Goal: Transaction & Acquisition: Purchase product/service

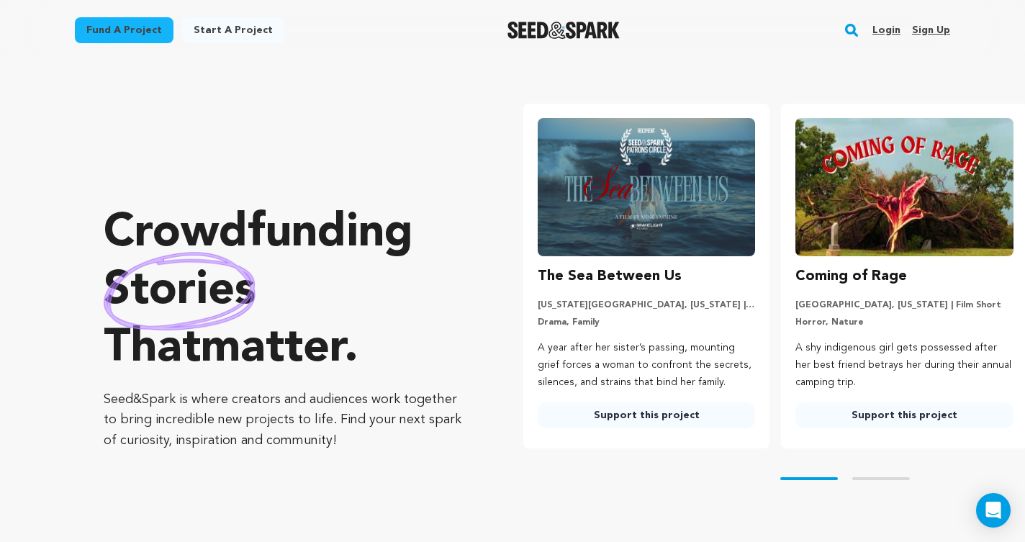
click at [895, 32] on link "Login" at bounding box center [887, 30] width 28 height 23
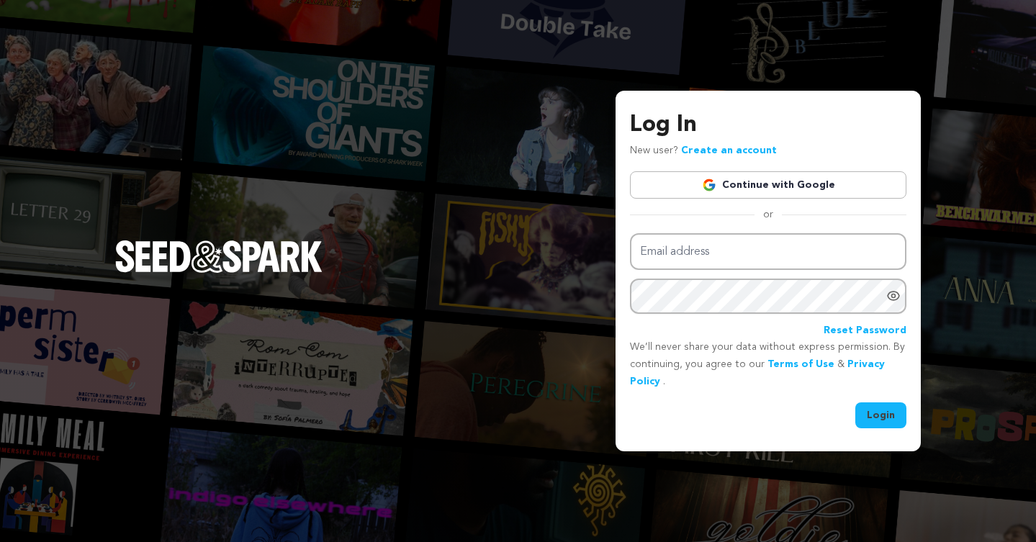
click at [825, 179] on link "Continue with Google" at bounding box center [768, 184] width 276 height 27
click at [763, 120] on h3 "Log In" at bounding box center [768, 125] width 276 height 35
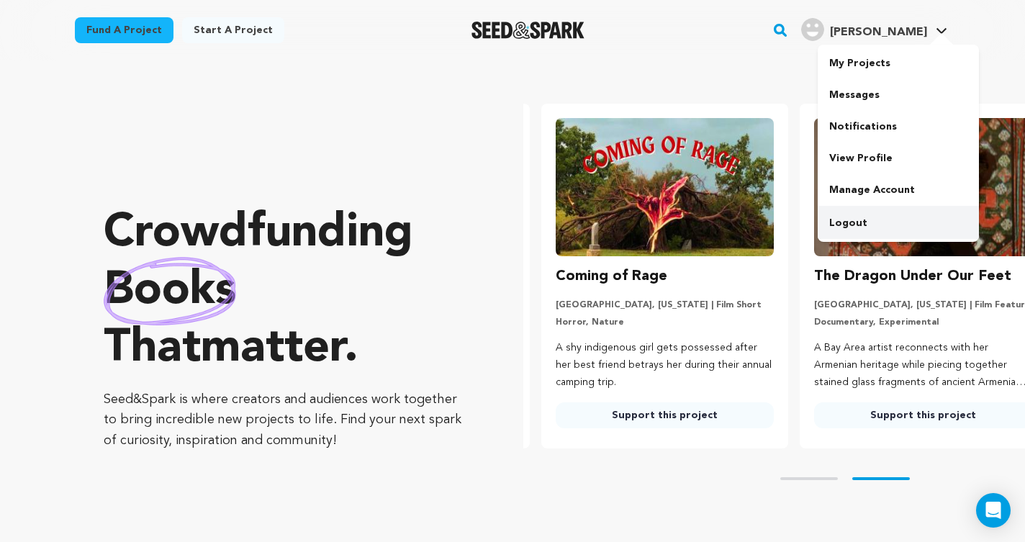
scroll to position [0, 269]
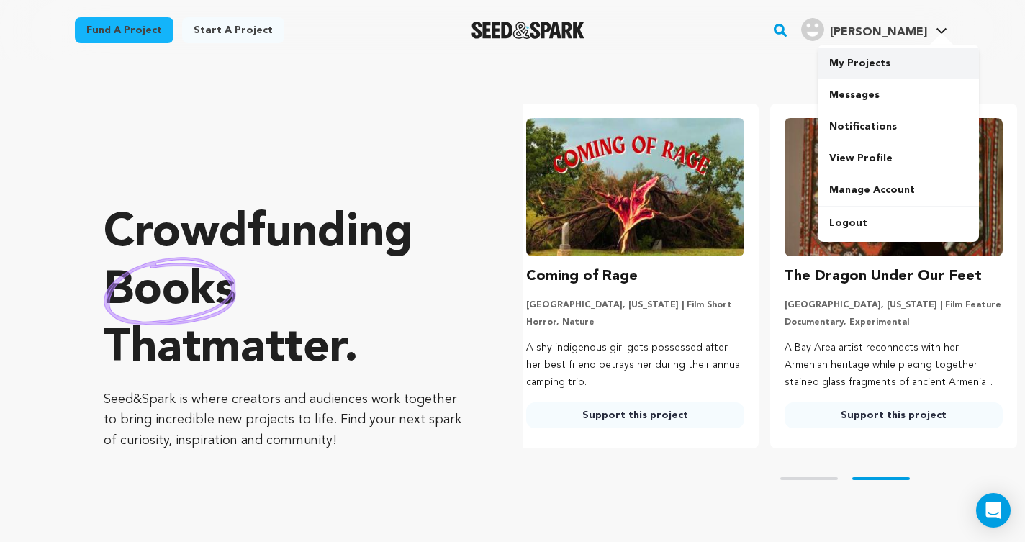
click at [909, 59] on link "My Projects" at bounding box center [898, 64] width 161 height 32
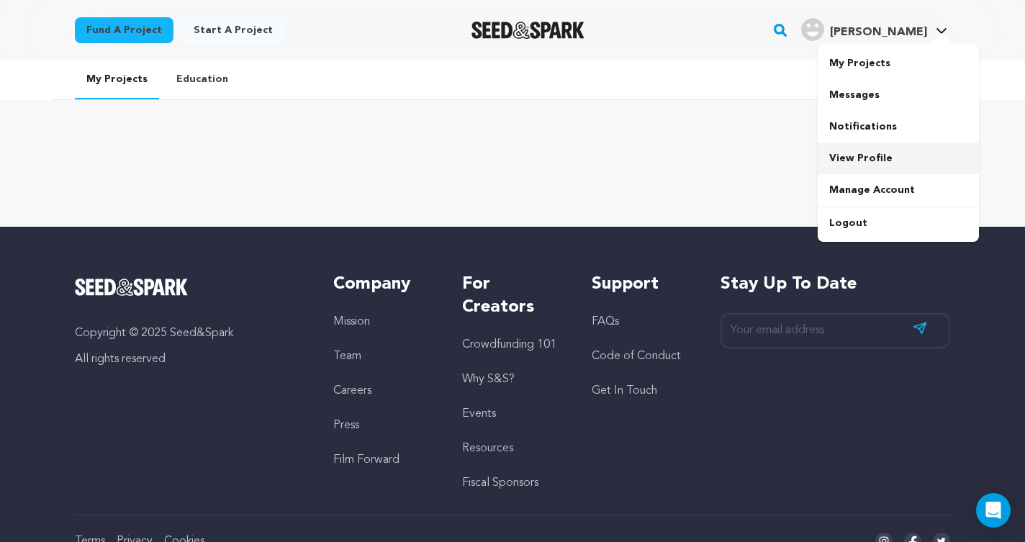
click at [868, 150] on link "View Profile" at bounding box center [898, 159] width 161 height 32
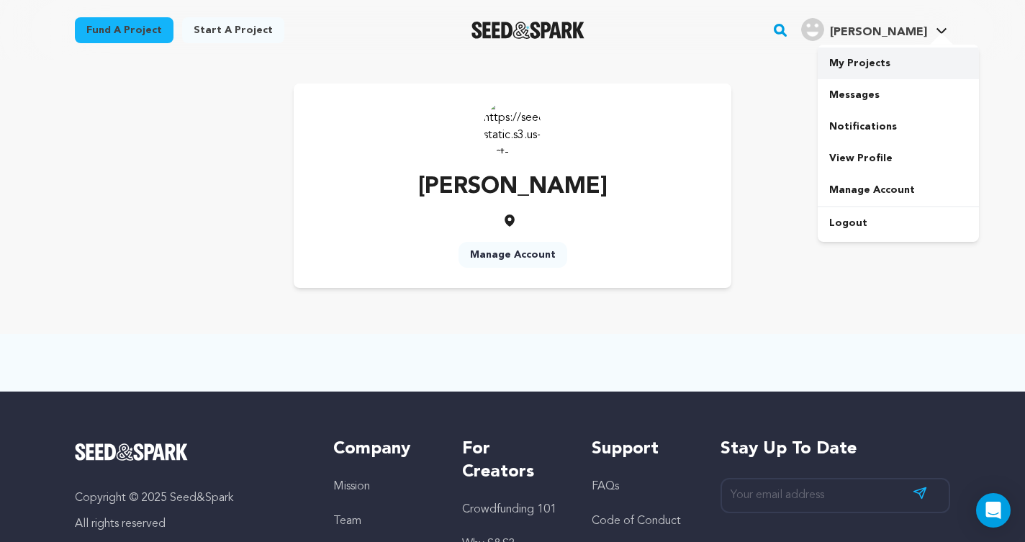
click at [890, 72] on link "My Projects" at bounding box center [898, 64] width 161 height 32
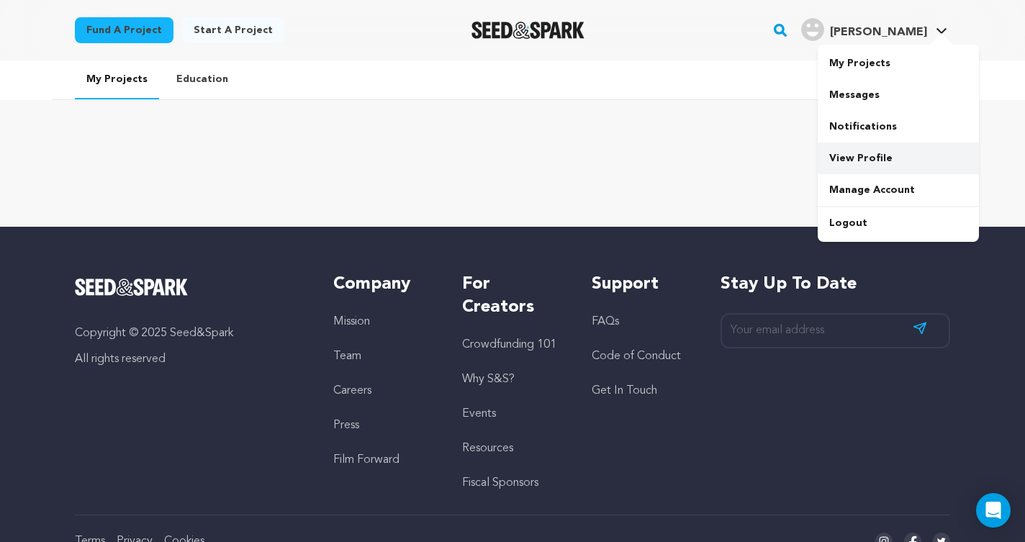
click at [854, 157] on link "View Profile" at bounding box center [898, 159] width 161 height 32
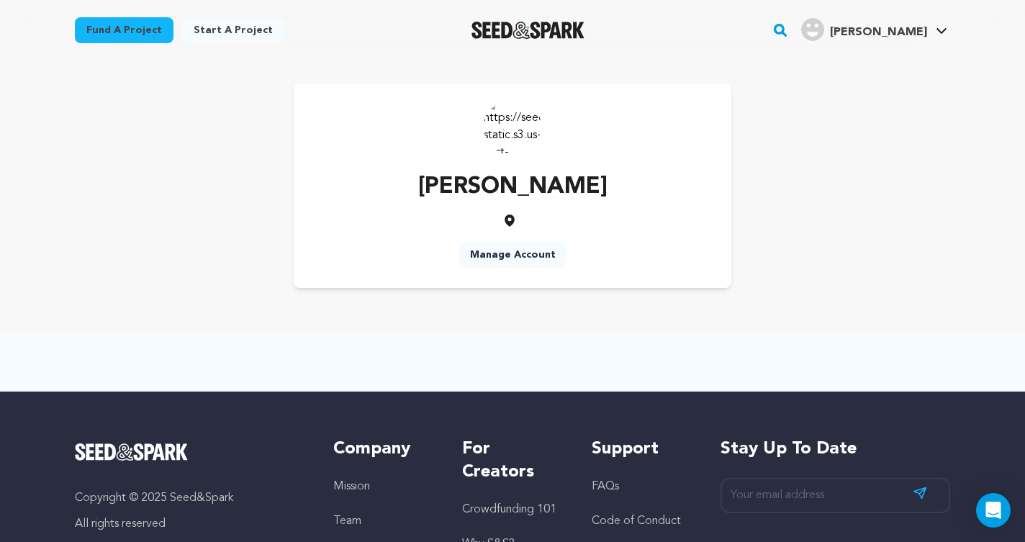
click at [529, 253] on link "Manage Account" at bounding box center [513, 255] width 109 height 26
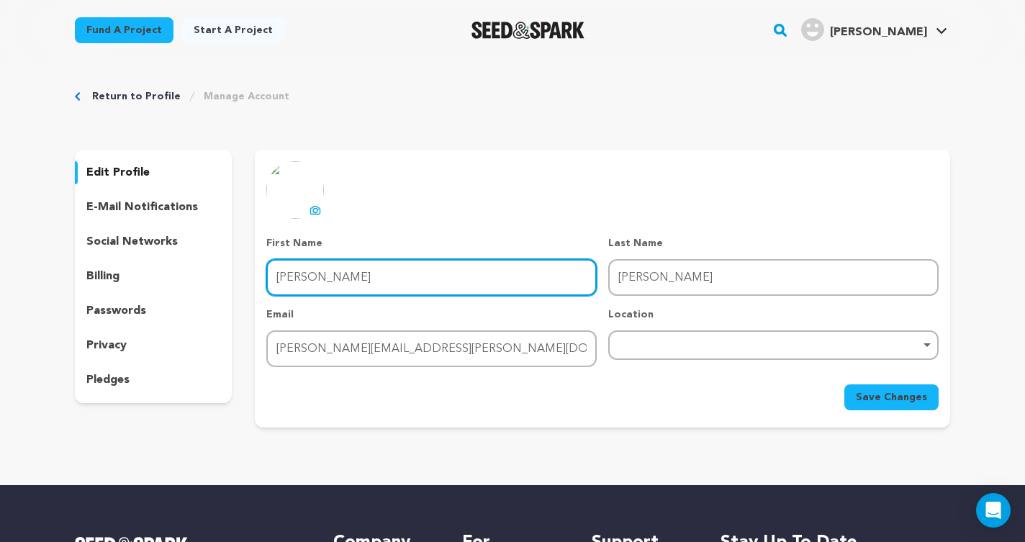
drag, startPoint x: 418, startPoint y: 285, endPoint x: 116, endPoint y: 254, distance: 304.0
click at [116, 254] on div "edit profile e-mail notifications social networks billing passwords privacy ple…" at bounding box center [512, 289] width 875 height 278
type input "Pam"
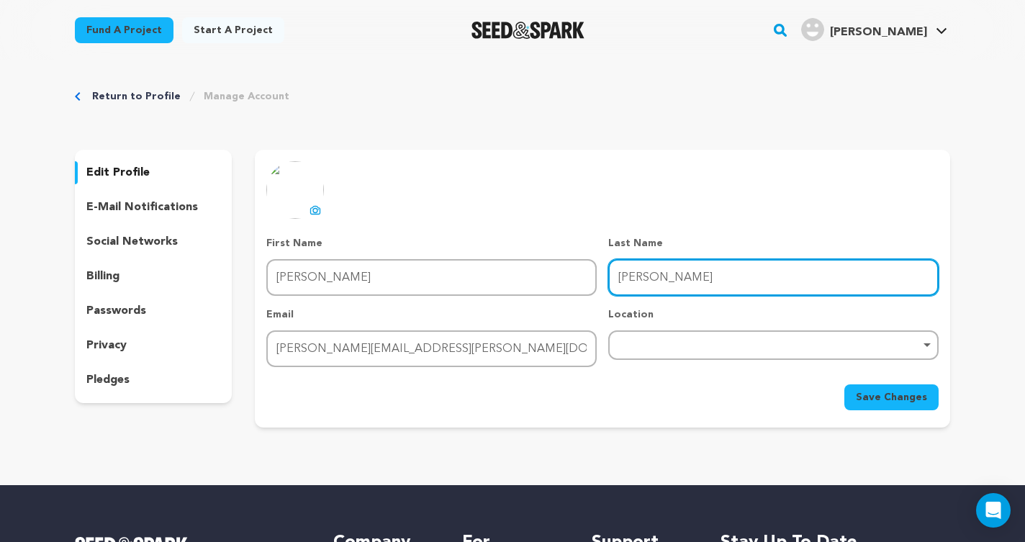
drag, startPoint x: 693, startPoint y: 278, endPoint x: 440, endPoint y: 262, distance: 253.9
click at [440, 262] on div "First Name First Name Pam Last Name Last Name Lindsay Email Email lindsay.compt…" at bounding box center [602, 301] width 672 height 131
type input "Richey"
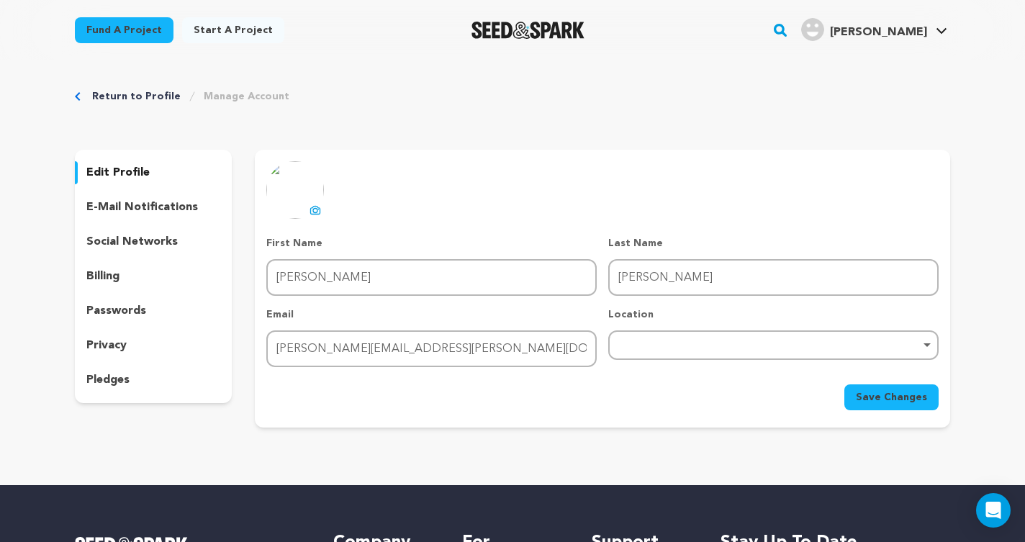
click at [899, 391] on span "Save Changes" at bounding box center [891, 397] width 71 height 14
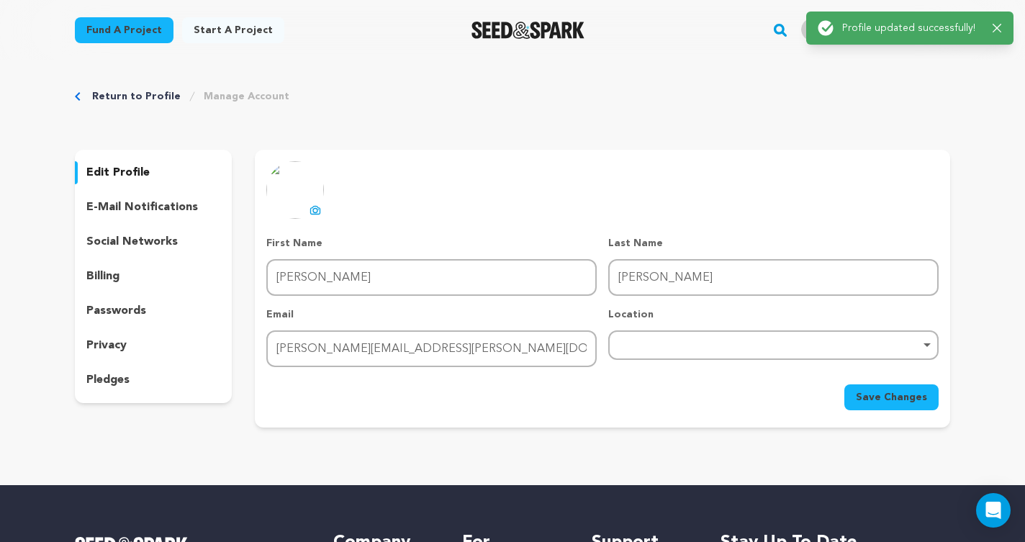
click at [132, 93] on link "Return to Profile" at bounding box center [136, 96] width 89 height 14
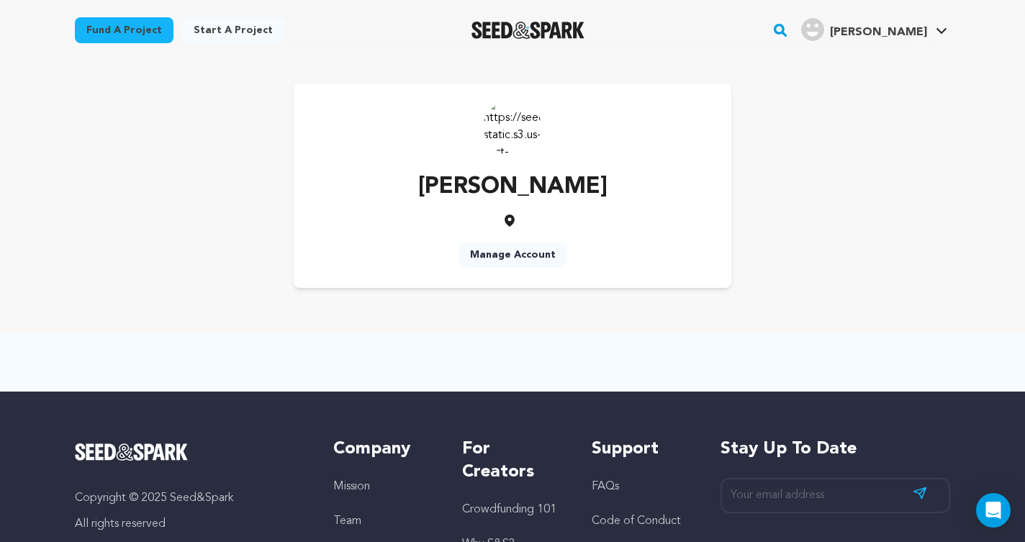
click at [134, 30] on link "Fund a project" at bounding box center [124, 30] width 99 height 26
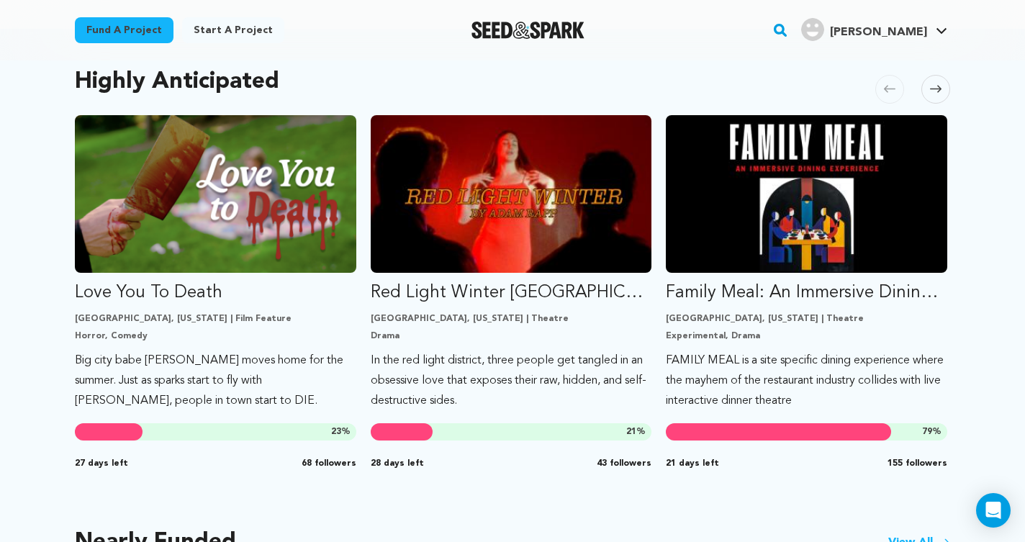
scroll to position [761, 0]
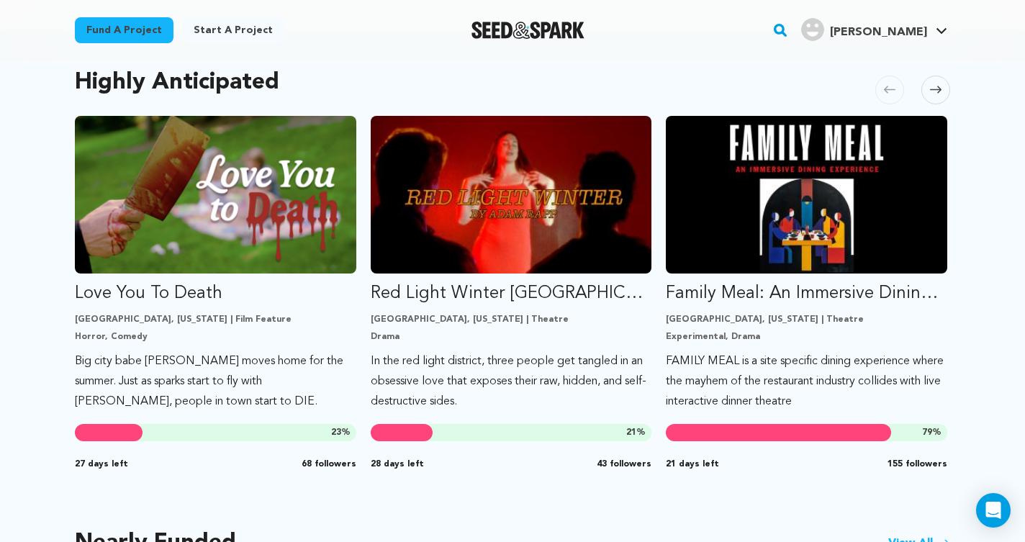
click at [947, 84] on span at bounding box center [936, 90] width 29 height 29
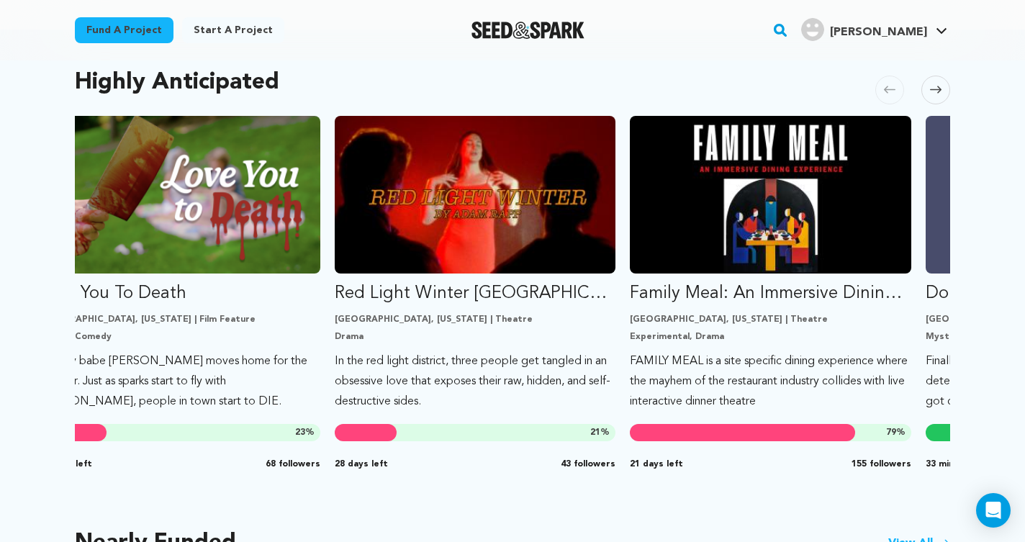
click at [946, 84] on span at bounding box center [936, 90] width 29 height 29
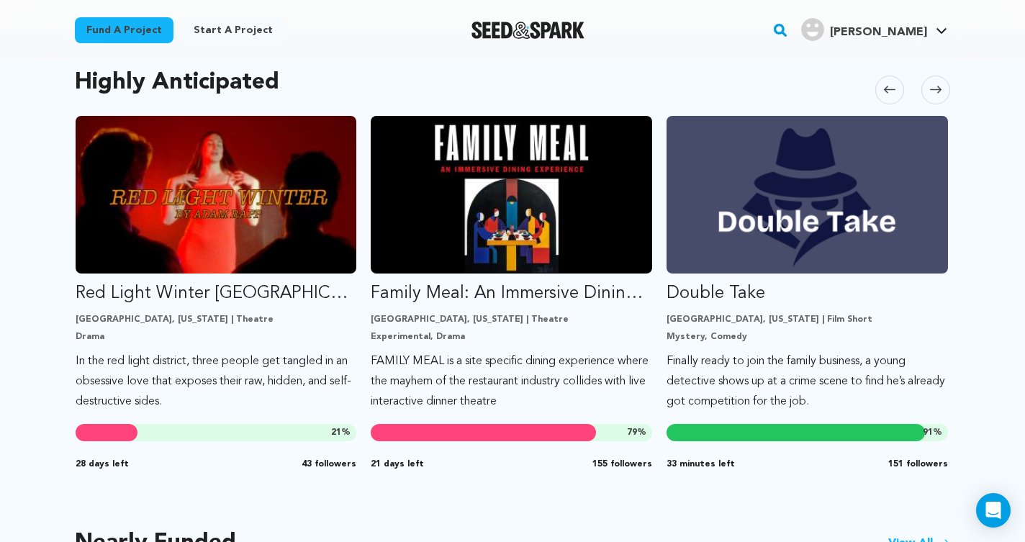
click at [946, 84] on span at bounding box center [936, 90] width 29 height 29
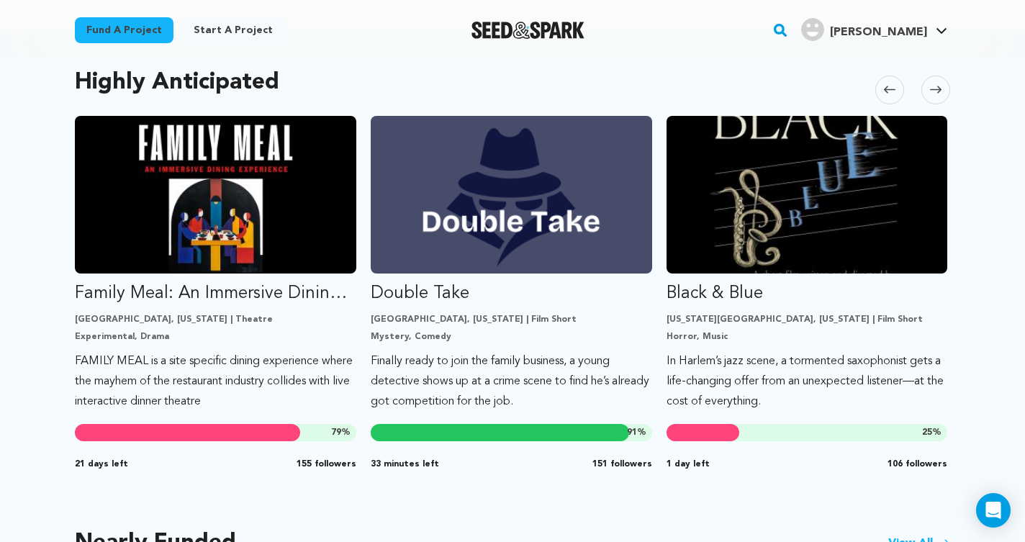
click at [945, 84] on span at bounding box center [936, 90] width 29 height 29
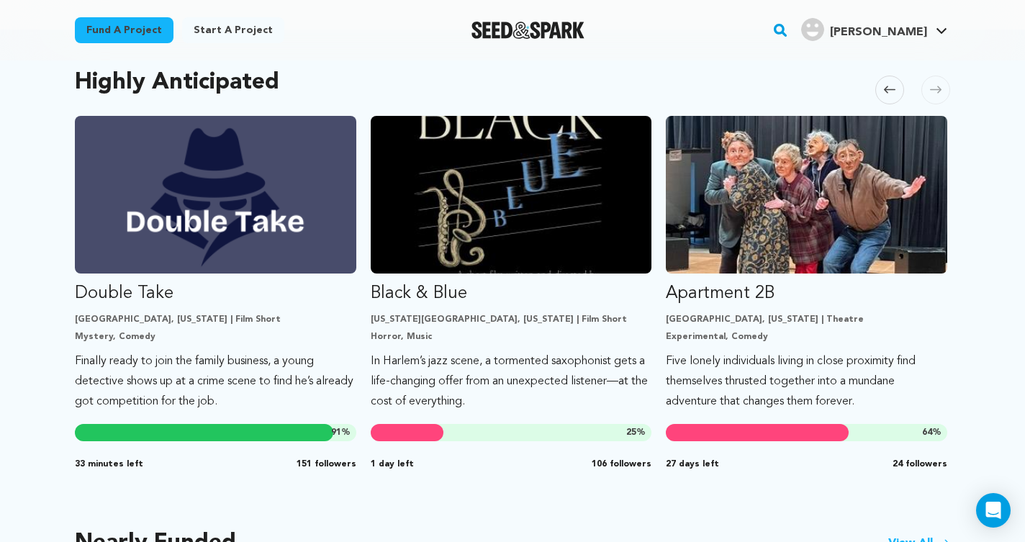
click at [945, 84] on span at bounding box center [936, 90] width 29 height 29
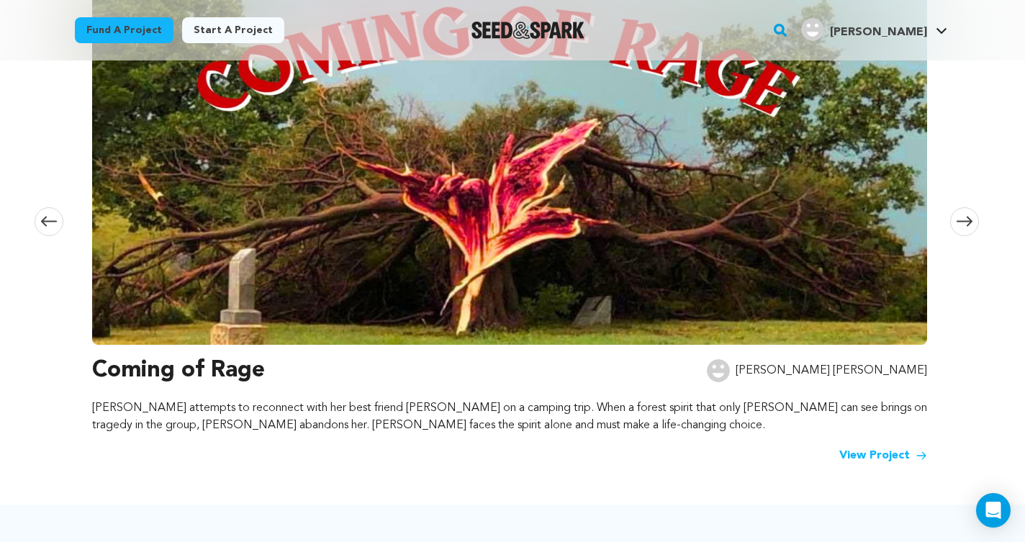
scroll to position [0, 0]
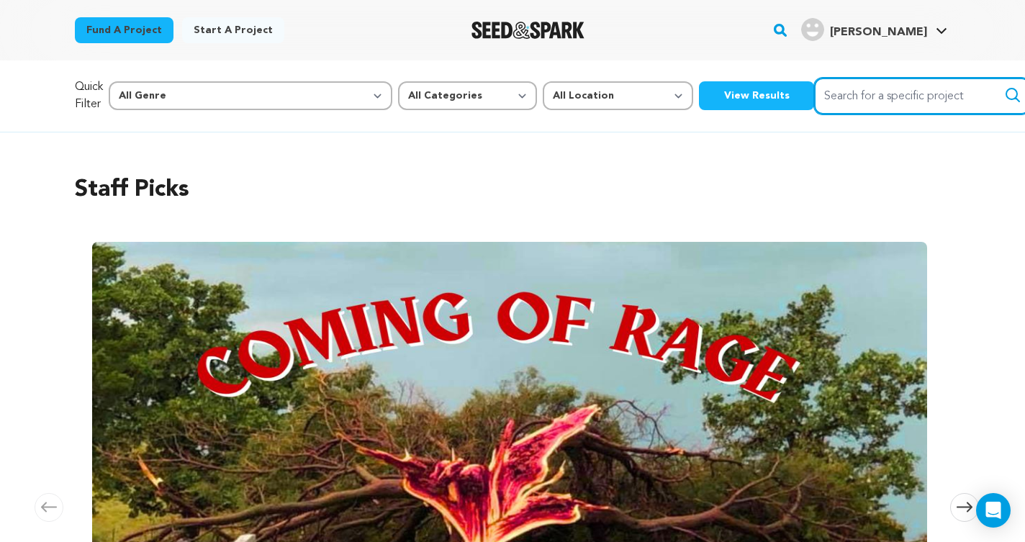
click at [829, 81] on input "Search for a specific project" at bounding box center [922, 96] width 216 height 37
type input "rite to exorcise"
click at [1004, 97] on icon "submit" at bounding box center [1012, 94] width 17 height 17
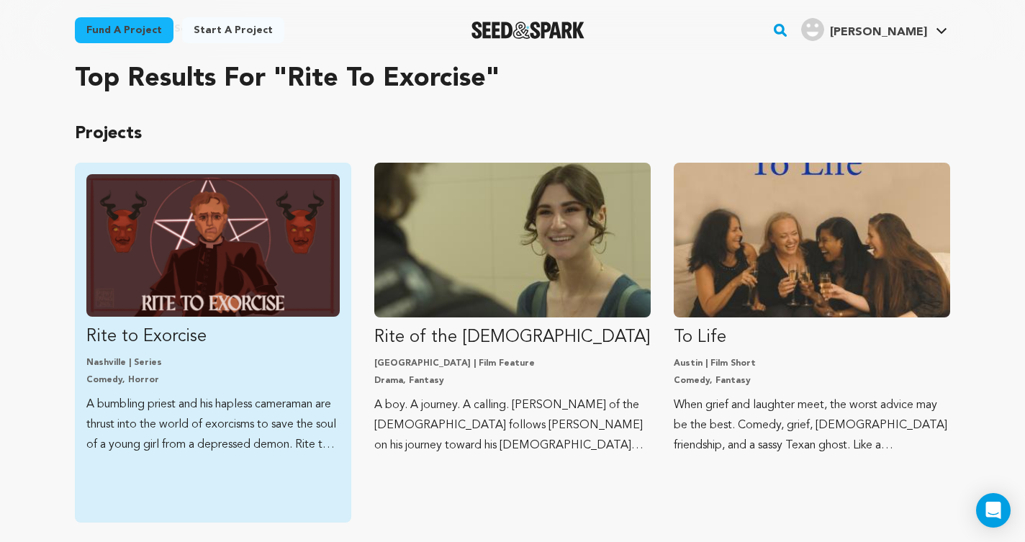
scroll to position [154, 0]
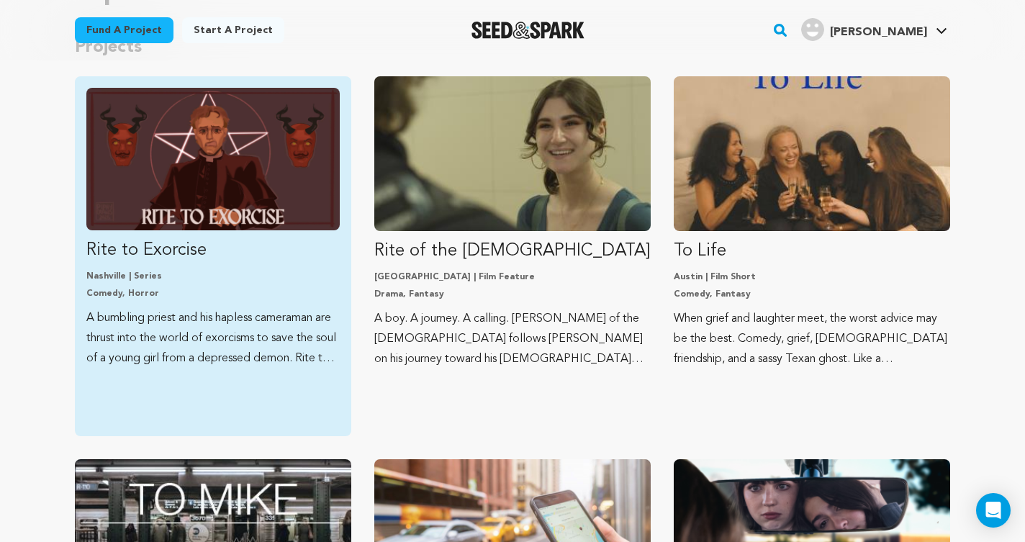
click at [176, 261] on p "Rite to Exorcise" at bounding box center [212, 250] width 253 height 23
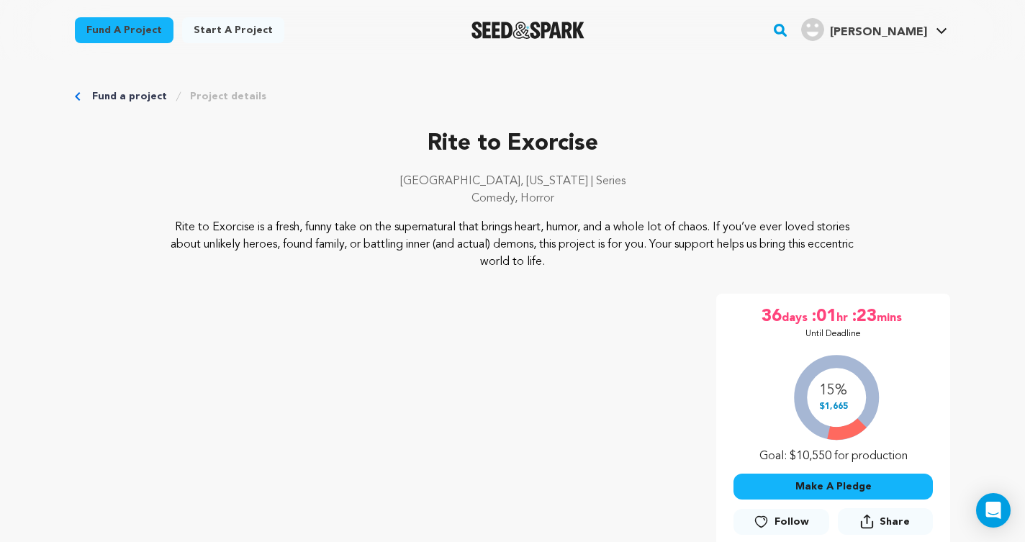
click at [775, 485] on button "Make A Pledge" at bounding box center [833, 487] width 199 height 26
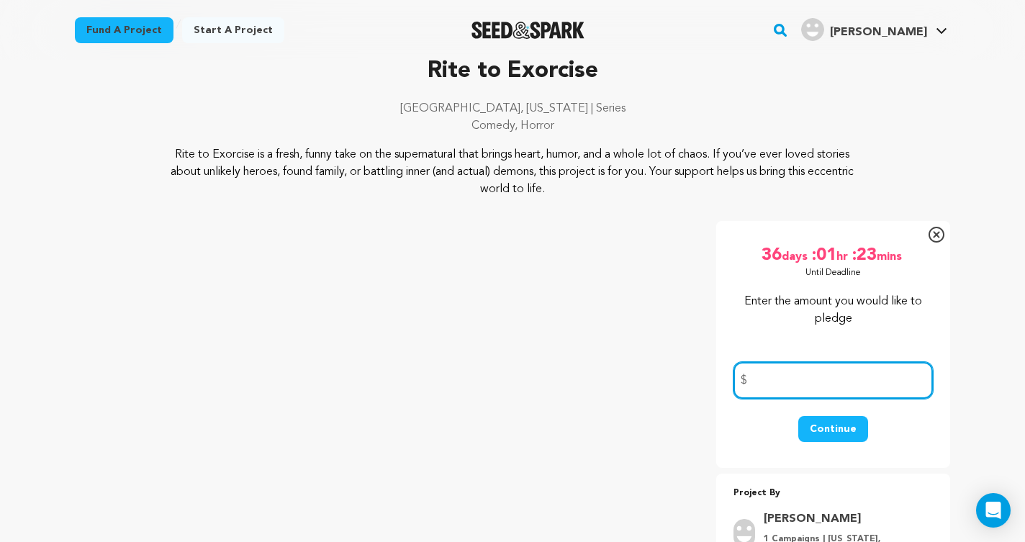
scroll to position [73, 0]
type input "60"
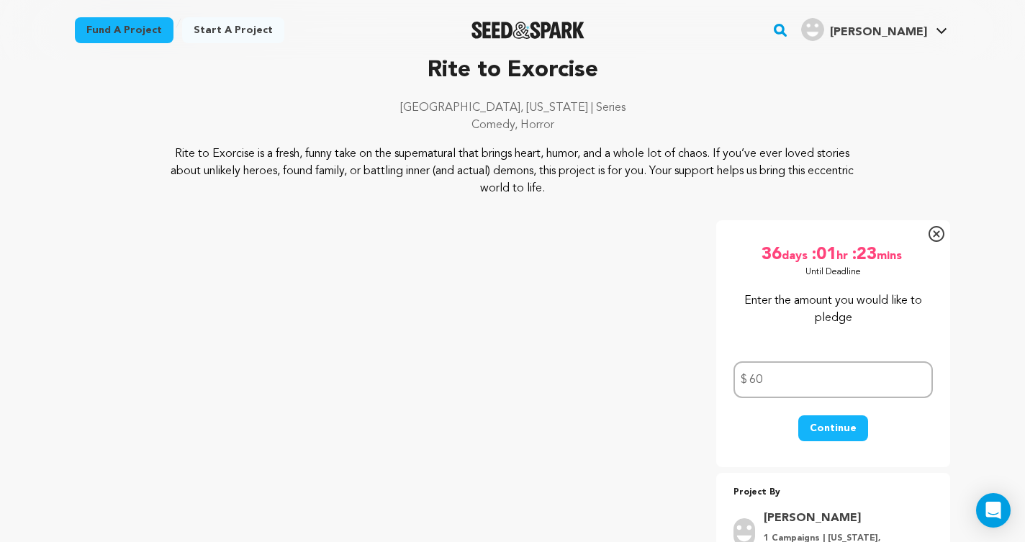
click at [835, 429] on button "Continue" at bounding box center [833, 428] width 70 height 26
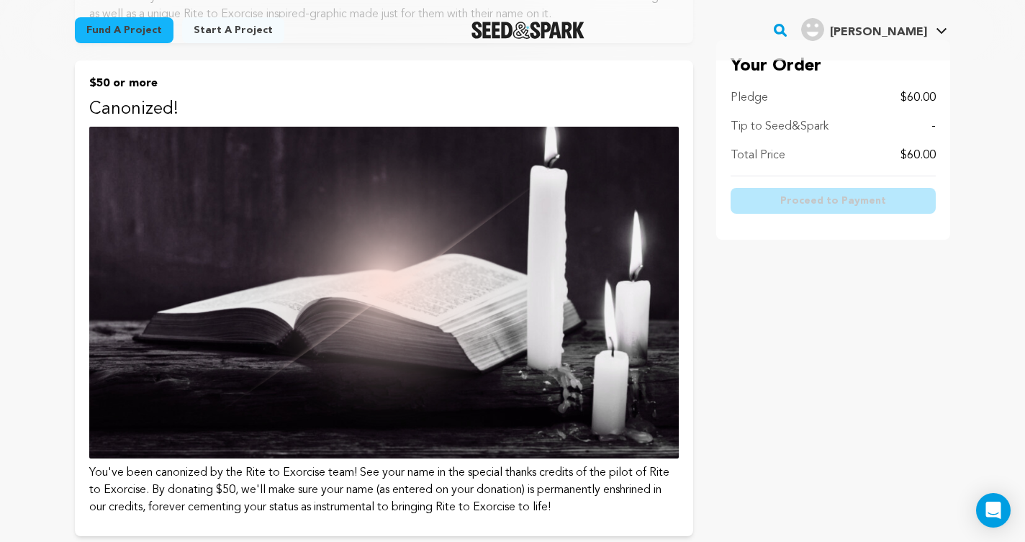
scroll to position [1288, 0]
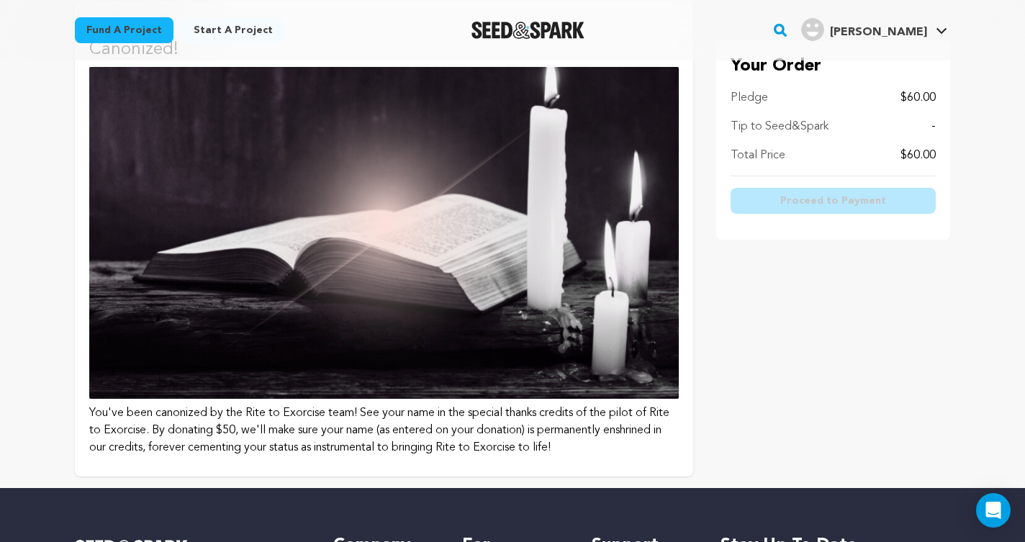
click at [495, 351] on img at bounding box center [384, 233] width 590 height 332
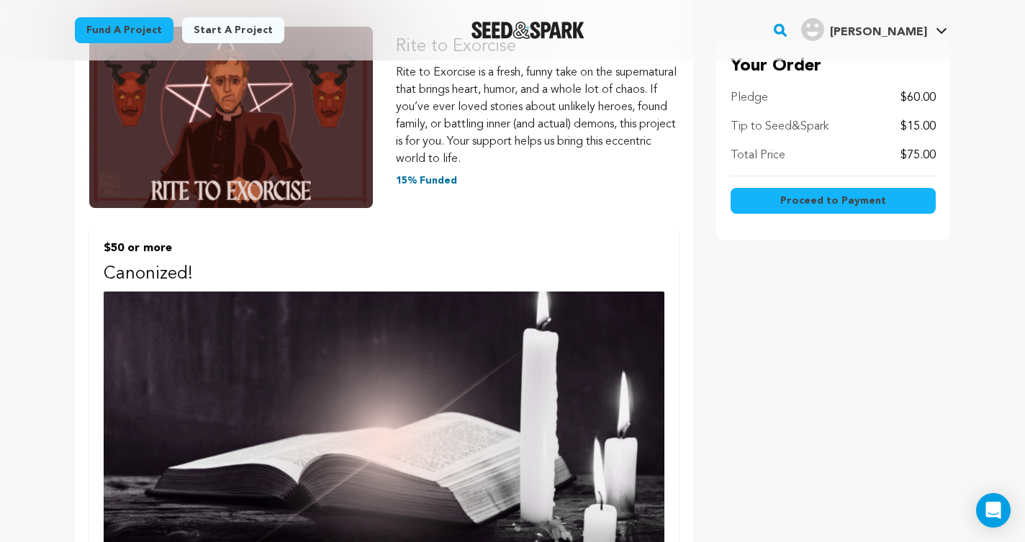
scroll to position [670, 0]
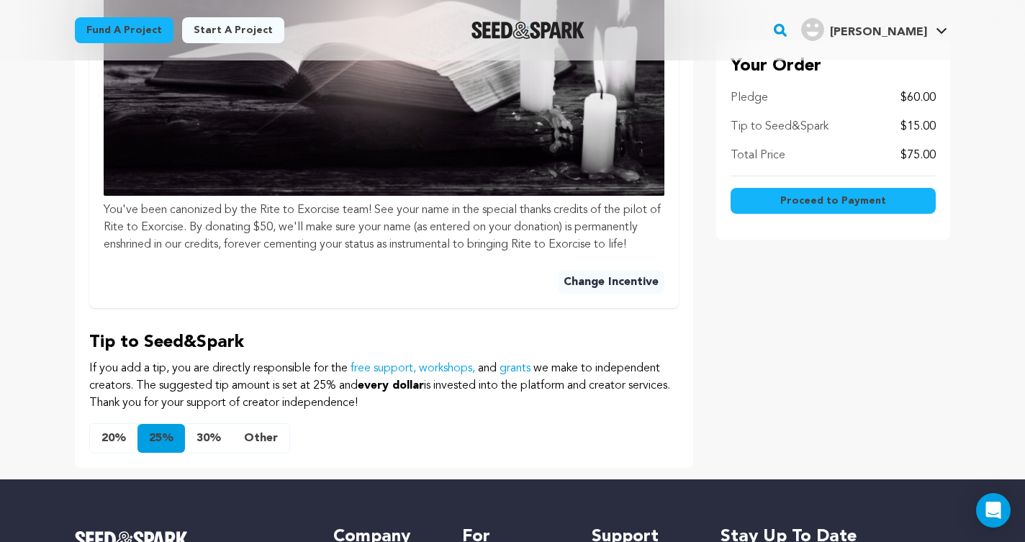
click at [258, 443] on button "Other" at bounding box center [261, 438] width 57 height 29
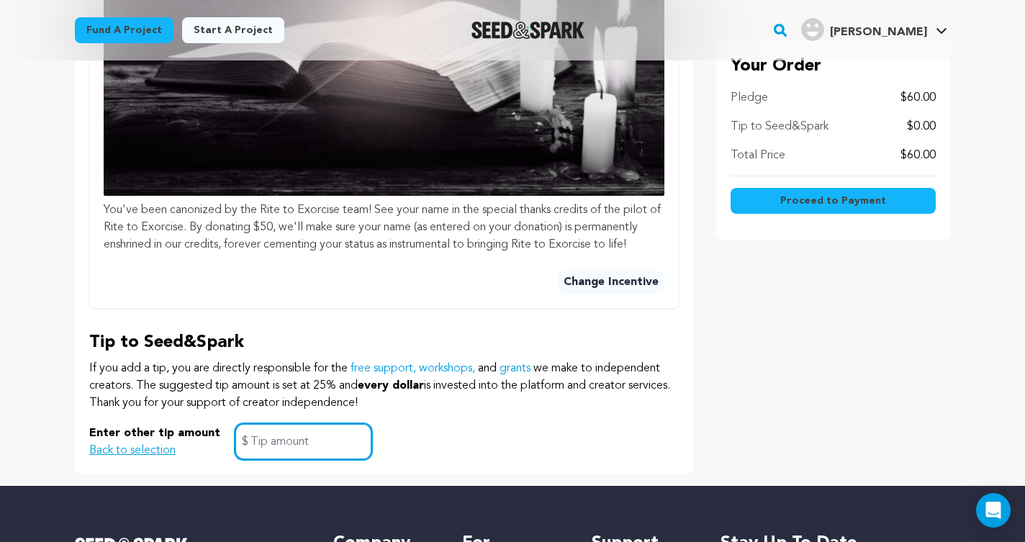
click at [313, 444] on input "text" at bounding box center [304, 441] width 138 height 37
type input "0"
click at [533, 451] on div "Enter other tip amount Back to selection 0 $" at bounding box center [384, 441] width 590 height 37
click at [784, 207] on button "Proceed to Payment" at bounding box center [833, 201] width 205 height 26
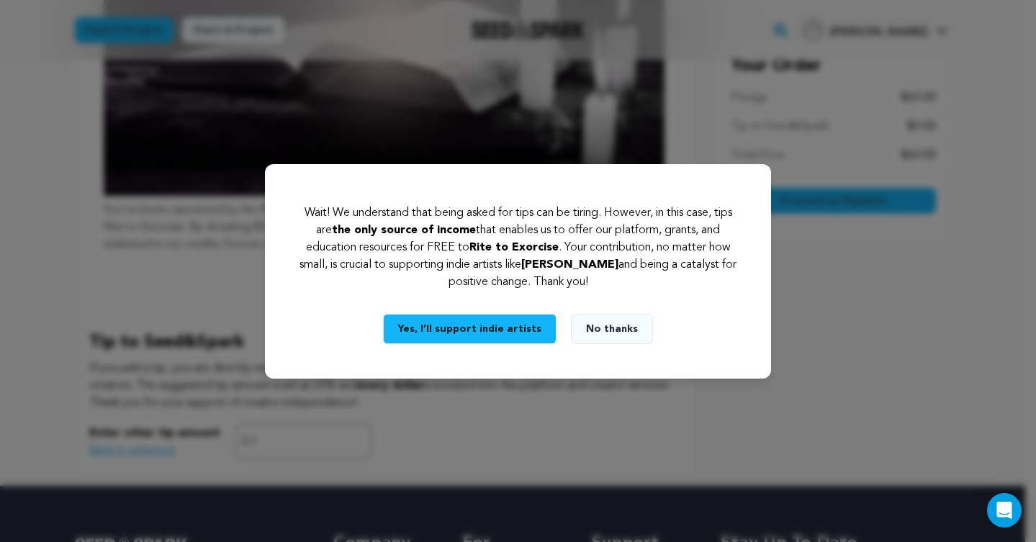
click at [600, 326] on button "No thanks" at bounding box center [612, 329] width 82 height 30
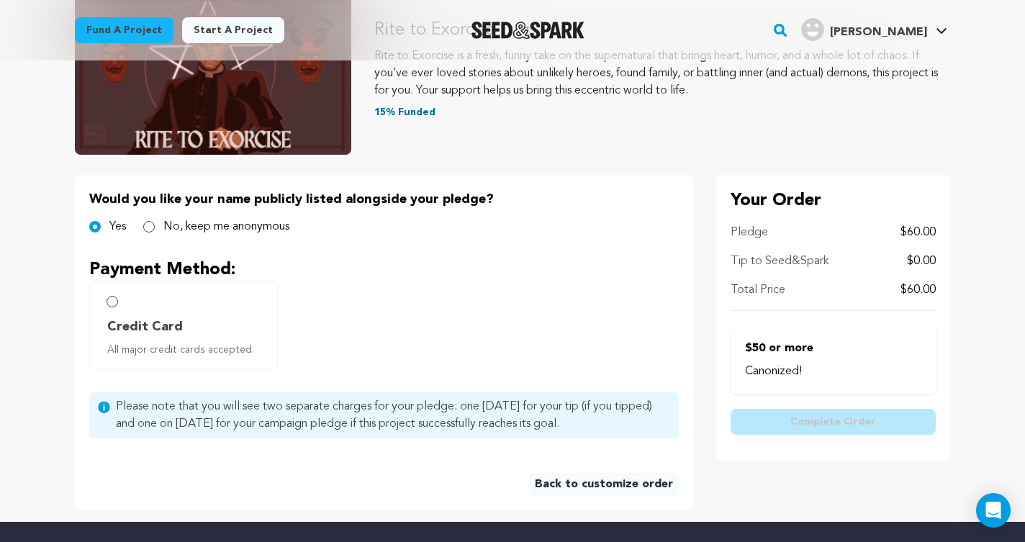
scroll to position [241, 0]
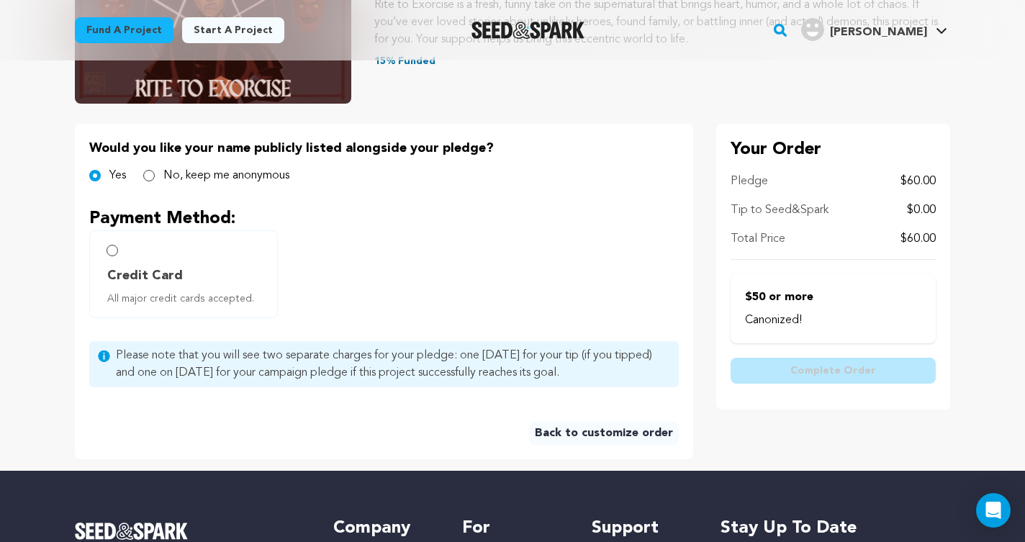
click at [195, 258] on label "Credit Card All major credit cards accepted." at bounding box center [183, 274] width 189 height 88
radio input "true"
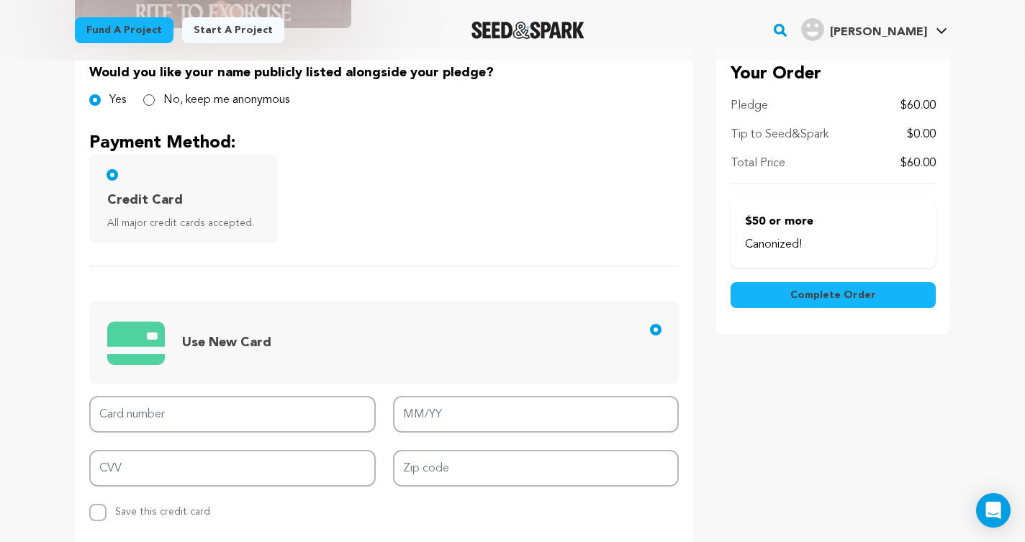
scroll to position [388, 0]
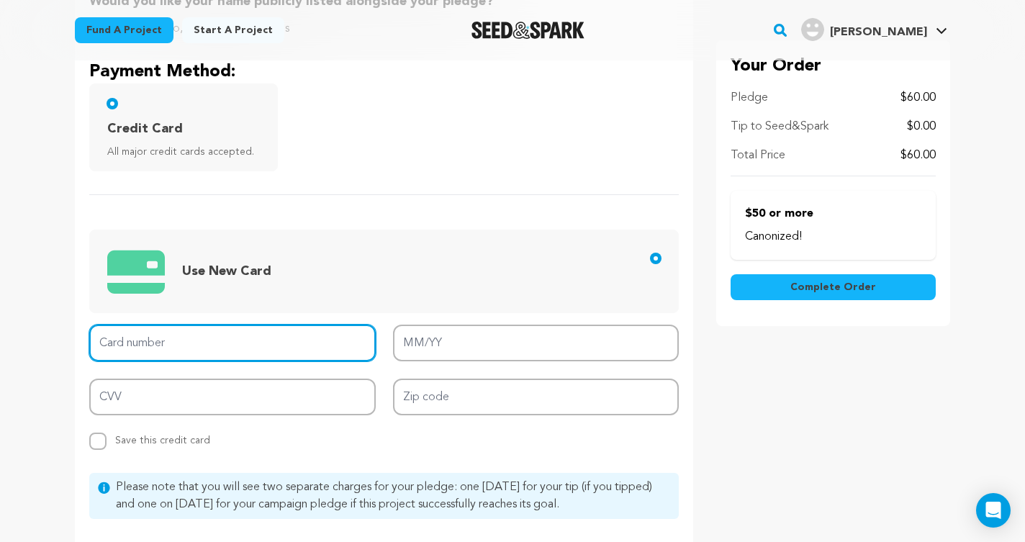
click at [223, 345] on input "Card number" at bounding box center [232, 343] width 287 height 37
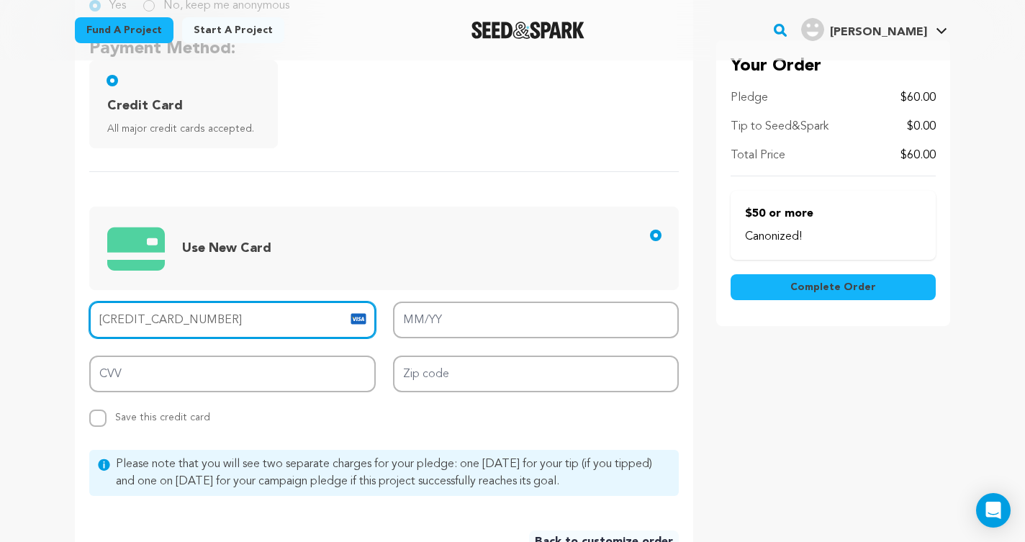
type input "[CREDIT_CARD_NUMBER]"
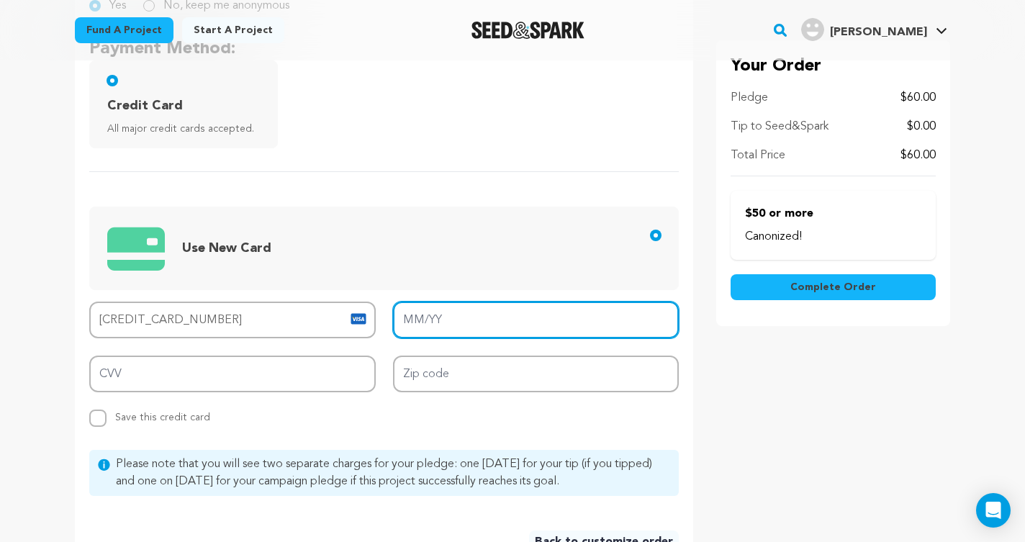
click at [519, 330] on input "MM/YY" at bounding box center [536, 320] width 287 height 37
type input "12/26"
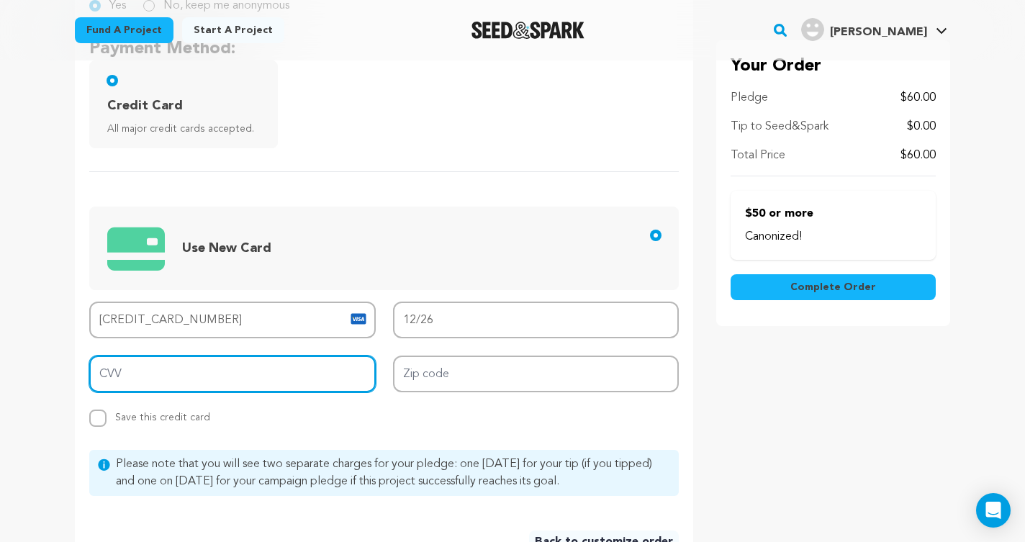
click at [233, 377] on input "CVV" at bounding box center [232, 374] width 287 height 37
type input "753"
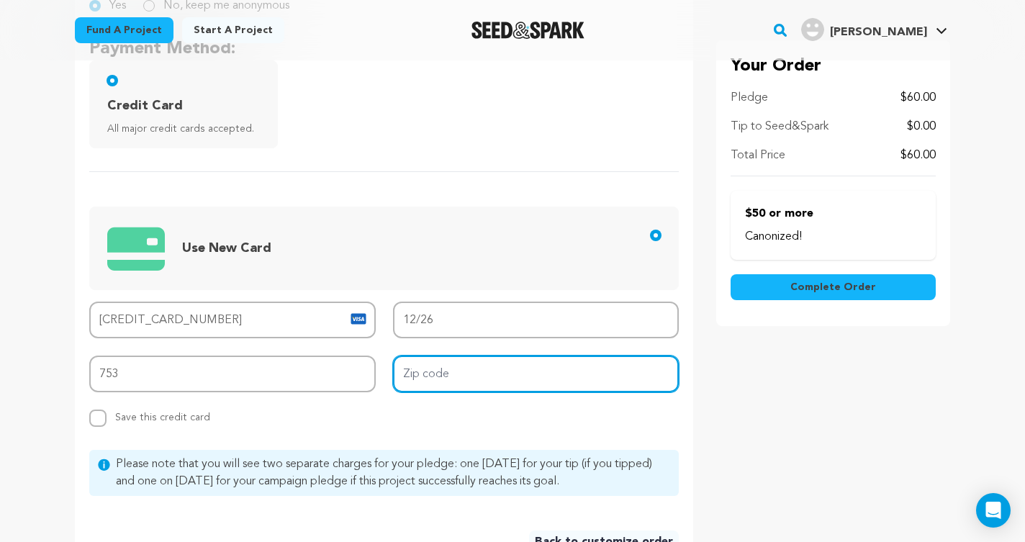
click at [444, 373] on input "Zip code" at bounding box center [536, 374] width 287 height 37
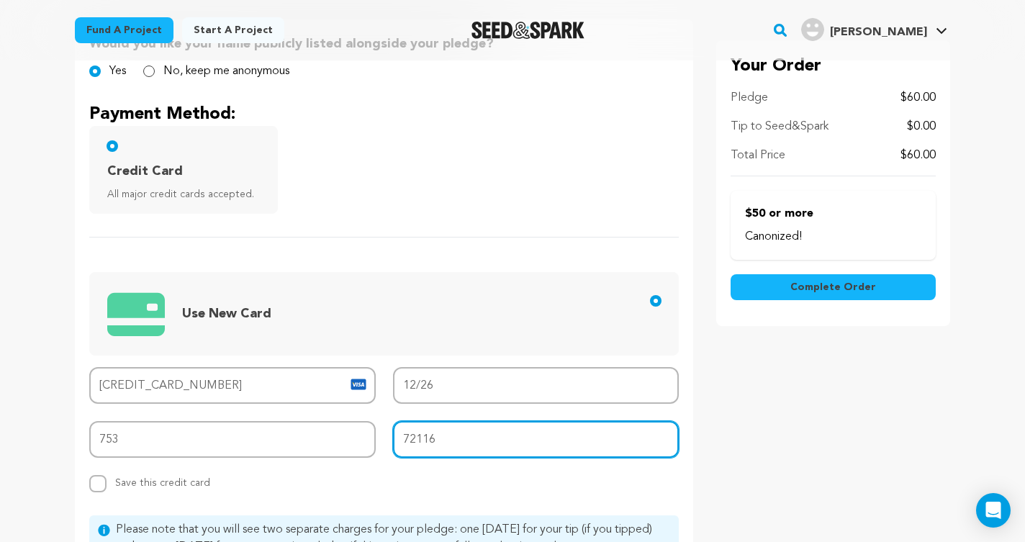
scroll to position [312, 0]
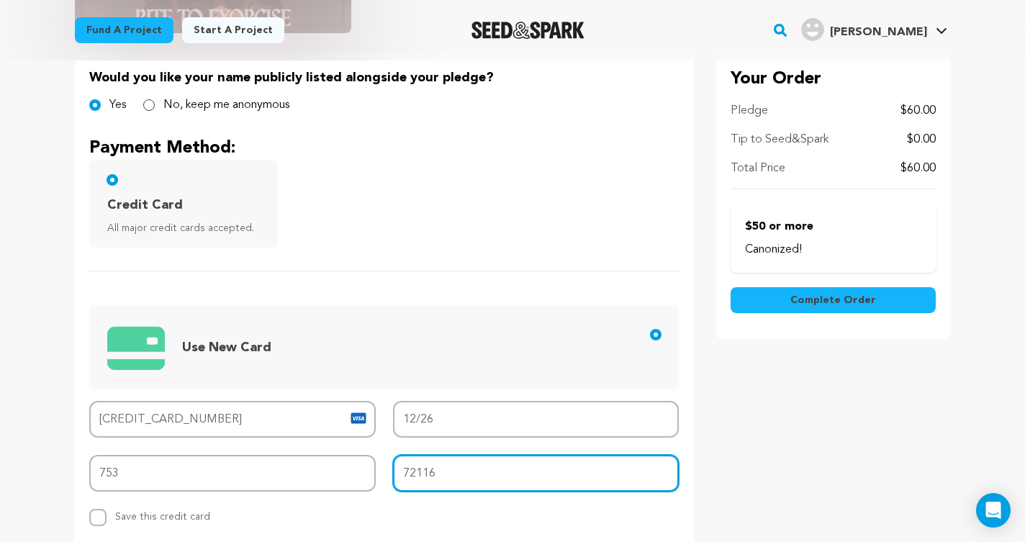
type input "72116"
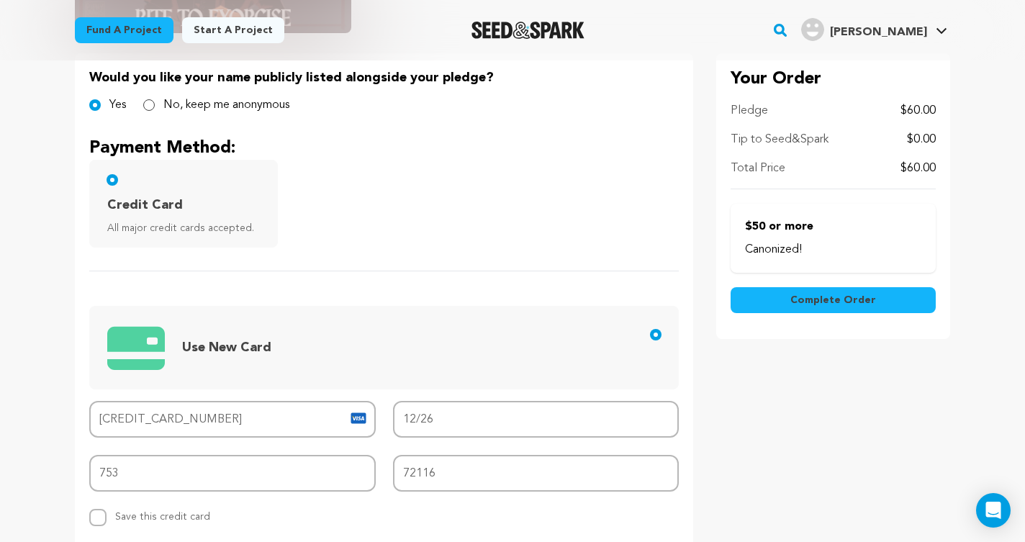
click at [832, 297] on span "Complete Order" at bounding box center [834, 300] width 86 height 14
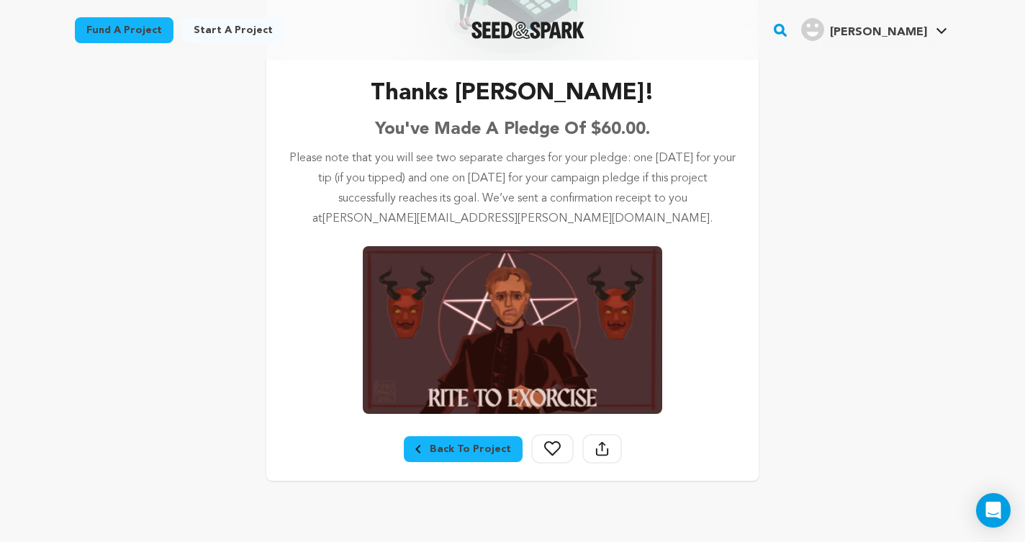
scroll to position [193, 0]
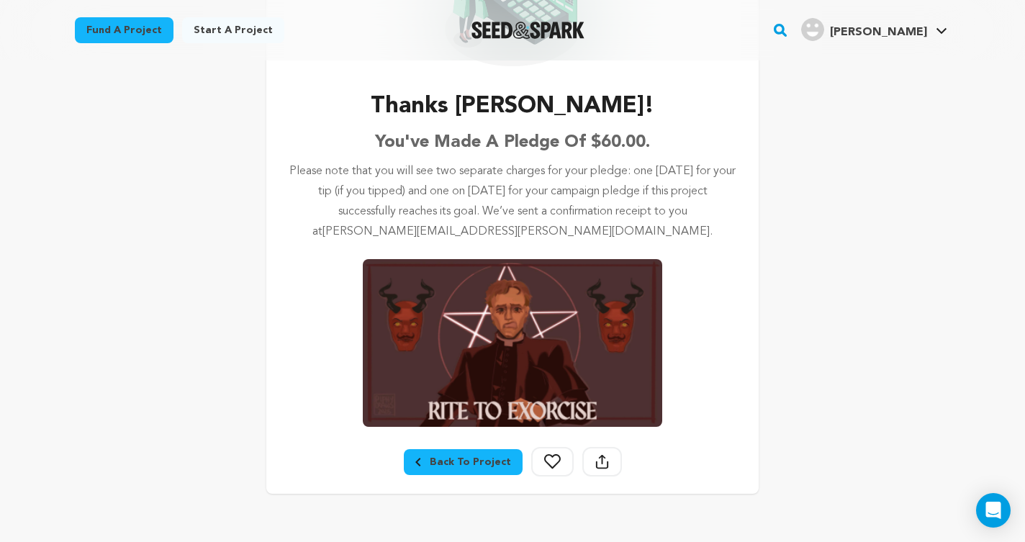
click at [490, 466] on div "Back To Project" at bounding box center [463, 462] width 96 height 14
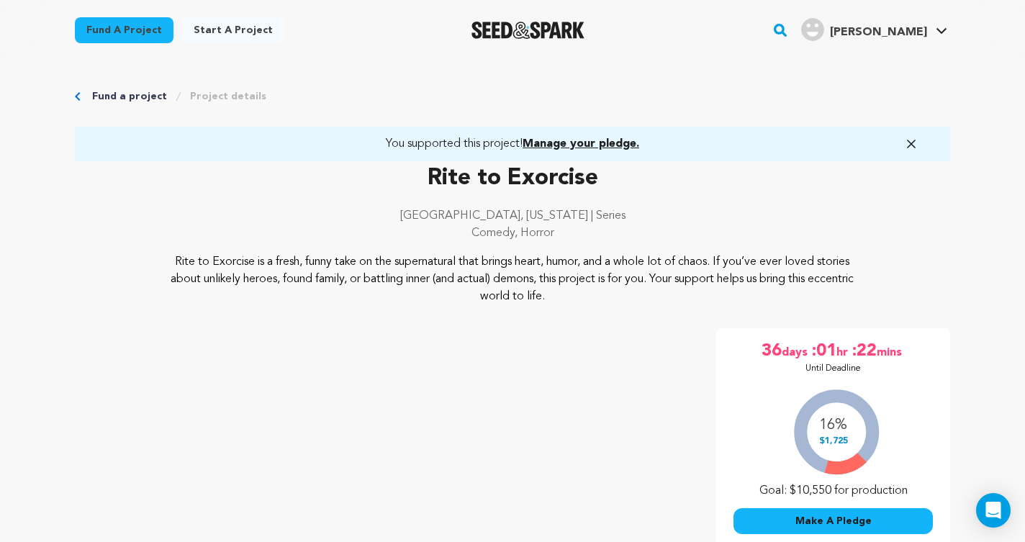
click at [916, 143] on icon "button" at bounding box center [911, 144] width 14 height 14
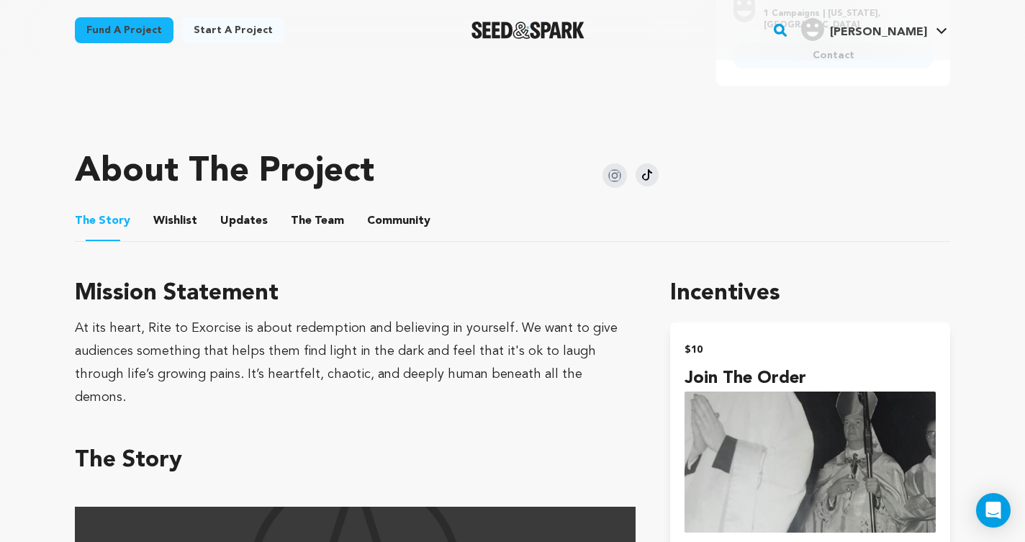
scroll to position [586, 0]
